Goal: Transaction & Acquisition: Purchase product/service

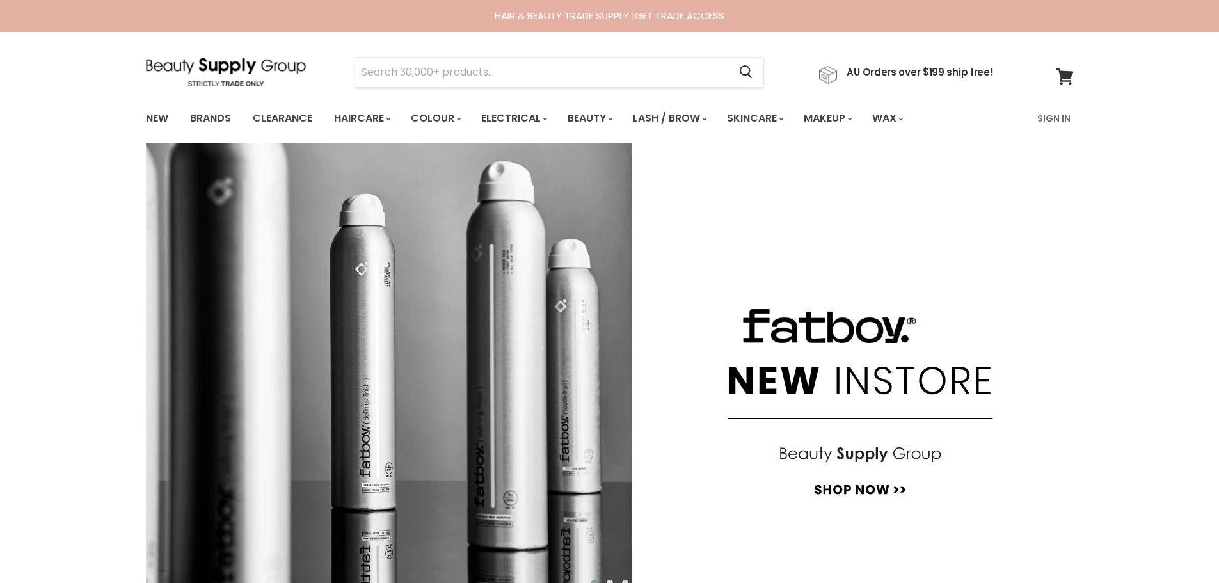
drag, startPoint x: 378, startPoint y: 72, endPoint x: 346, endPoint y: 64, distance: 32.3
click at [360, 66] on input "Search" at bounding box center [542, 72] width 374 height 29
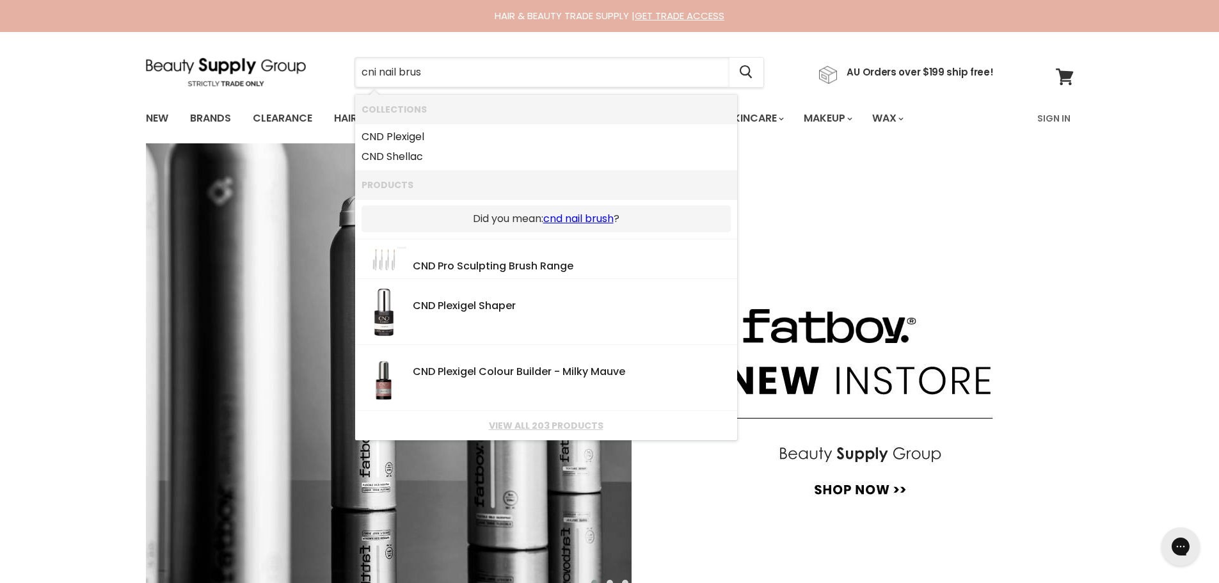
type input "cni nail brush"
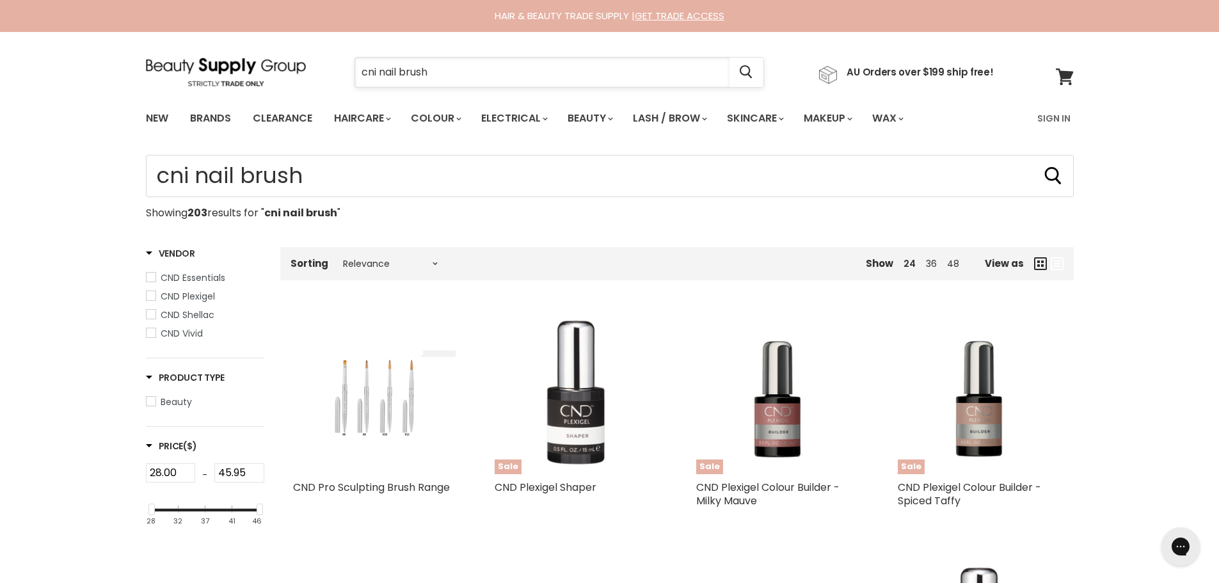
click at [375, 71] on input "cni nail brush" at bounding box center [542, 72] width 374 height 29
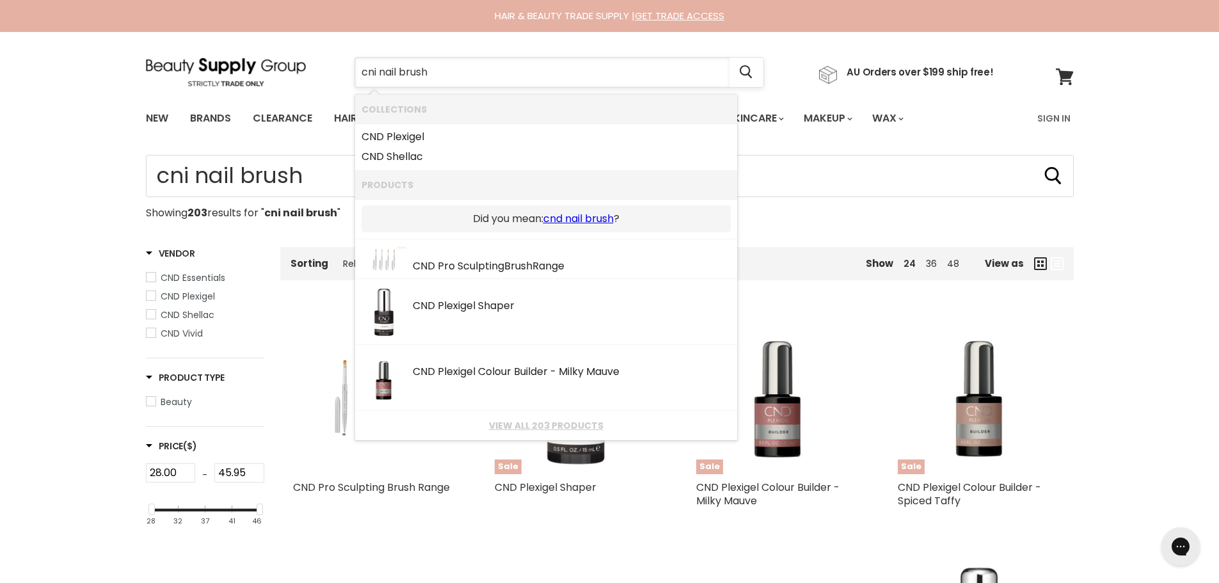
click at [375, 71] on input "cni nail brush" at bounding box center [542, 72] width 374 height 29
click at [376, 71] on input "cni nail brush" at bounding box center [542, 72] width 374 height 29
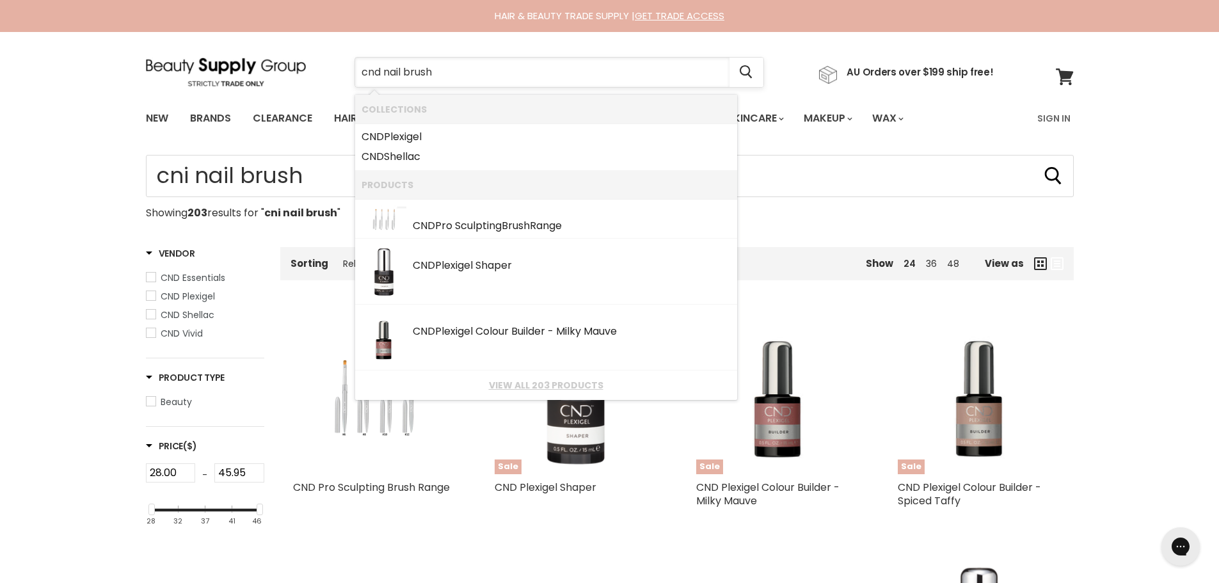
click at [450, 74] on input "cnd nail brush" at bounding box center [542, 72] width 374 height 29
drag, startPoint x: 450, startPoint y: 74, endPoint x: 335, endPoint y: 45, distance: 118.0
click at [335, 45] on section "Menu cnd nail brush Cancel" at bounding box center [610, 66] width 960 height 68
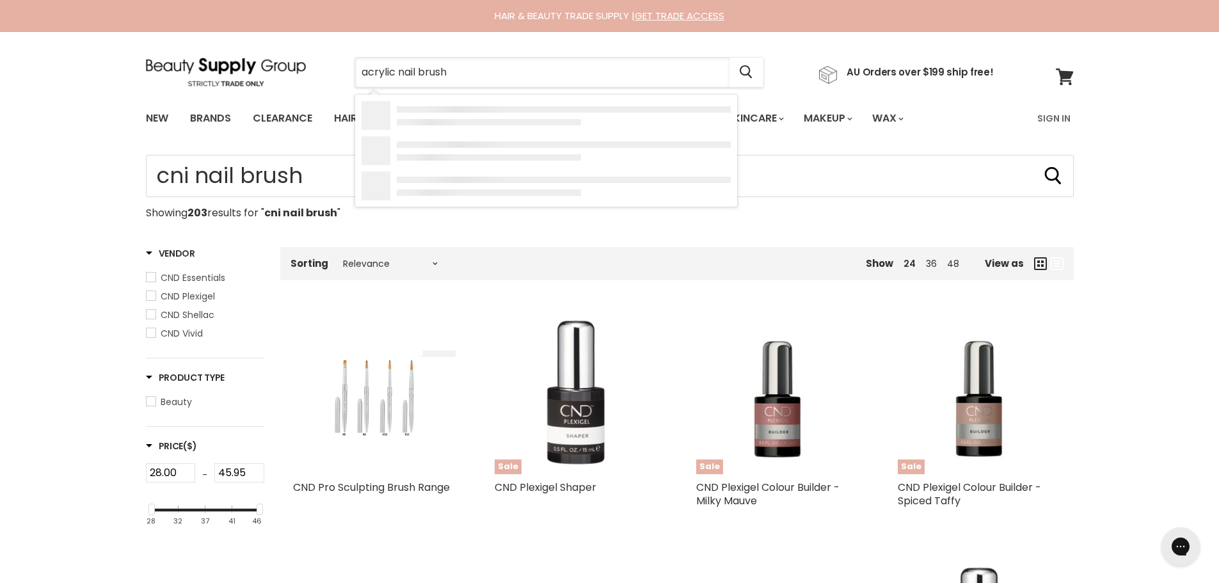
type input "acrylic nail brush"
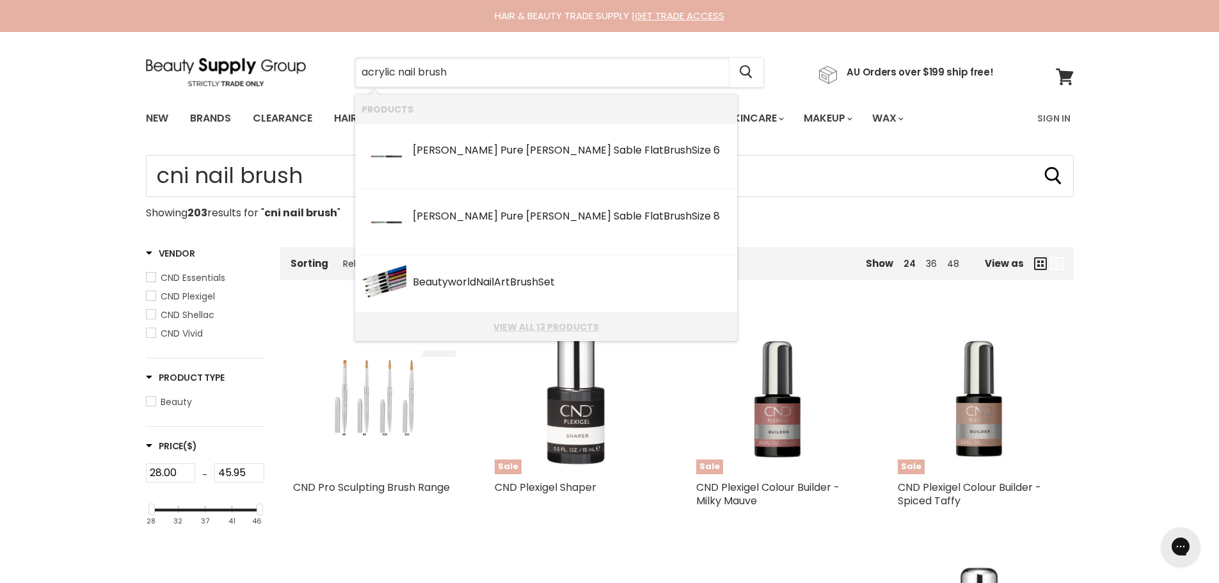
click at [545, 328] on link "View all 13 products" at bounding box center [546, 327] width 369 height 10
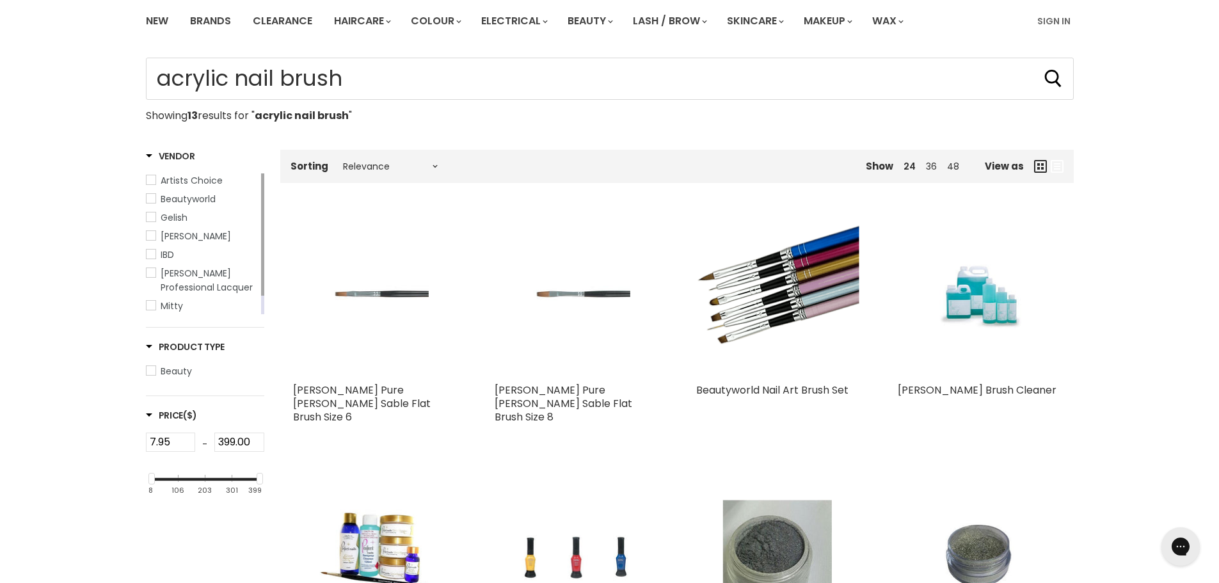
type input "acrylic nail brush"
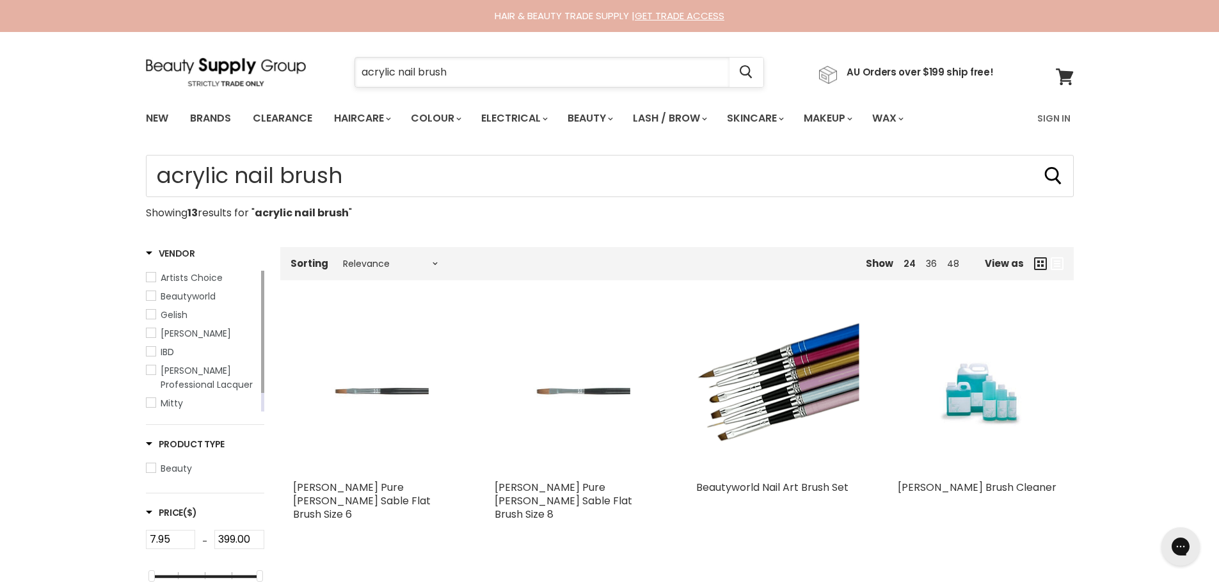
click at [488, 72] on input "acrylic nail brush" at bounding box center [542, 72] width 374 height 29
type input "acrylic nail brush cnd"
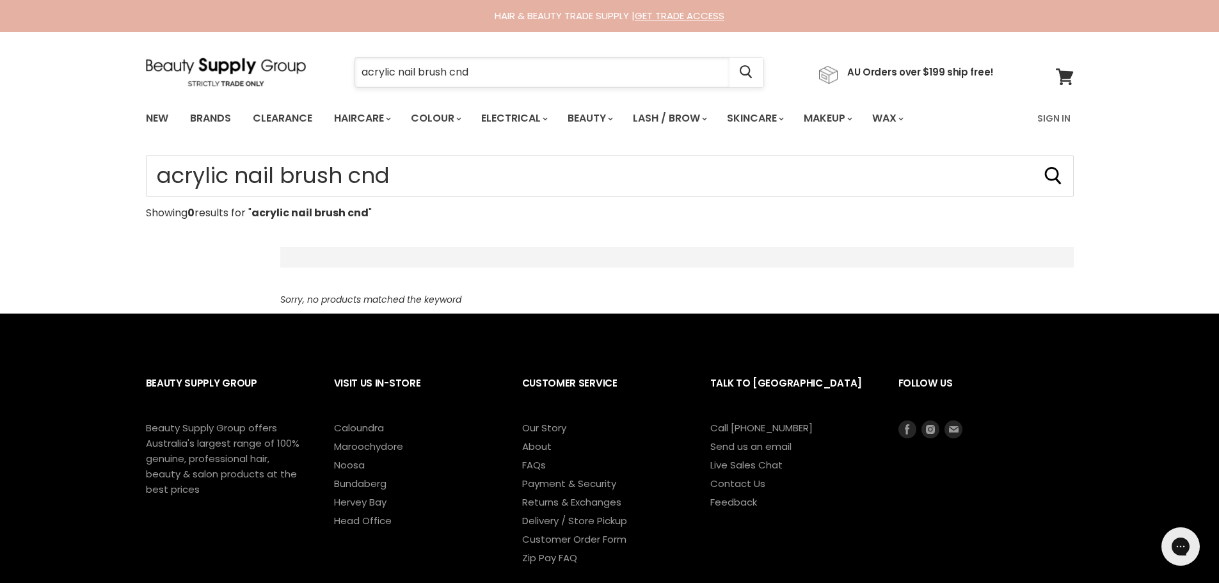
drag, startPoint x: 475, startPoint y: 67, endPoint x: 357, endPoint y: 69, distance: 117.8
click at [357, 69] on input "acrylic nail brush cnd" at bounding box center [542, 72] width 374 height 29
